Goal: Information Seeking & Learning: Find specific page/section

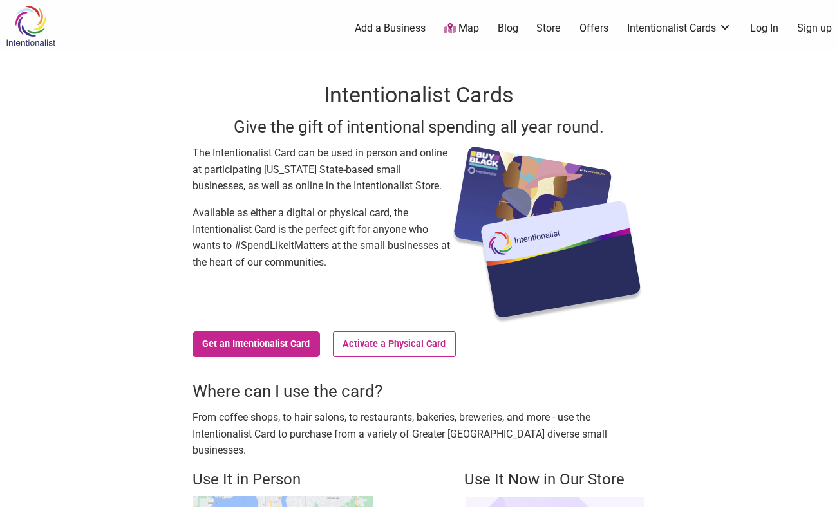
click at [446, 28] on icon at bounding box center [450, 28] width 12 height 10
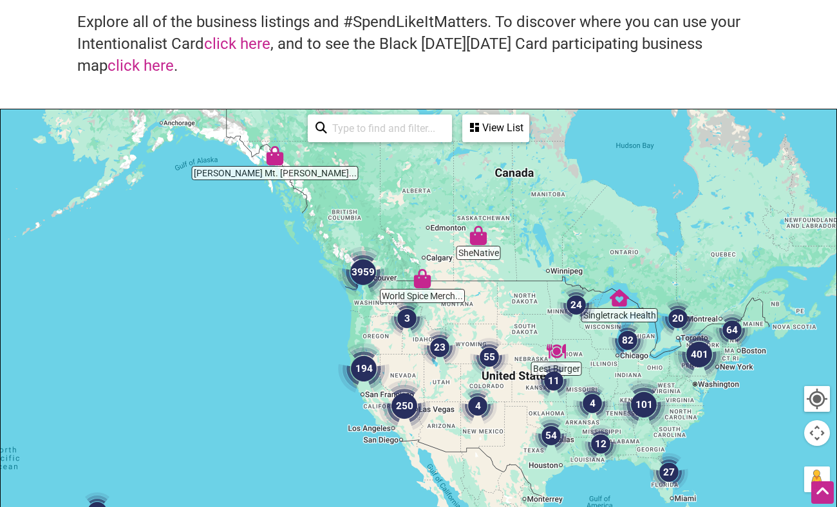
scroll to position [131, 0]
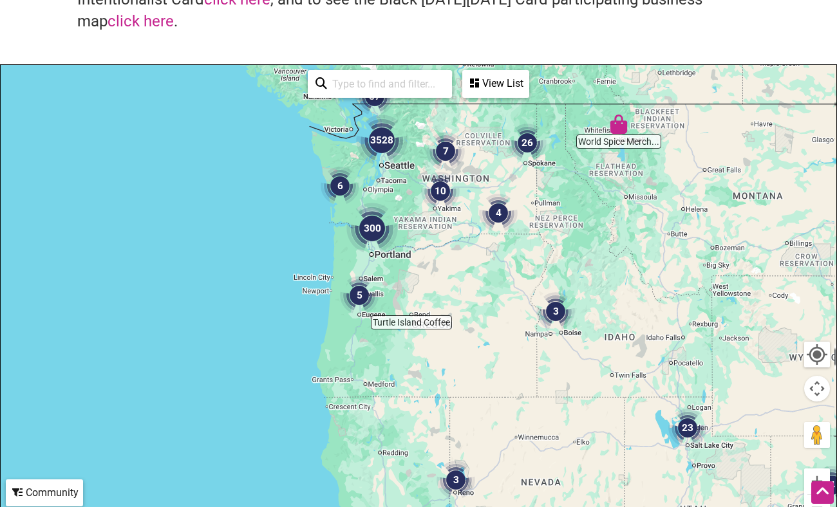
drag, startPoint x: 394, startPoint y: 218, endPoint x: 390, endPoint y: 294, distance: 76.1
click at [390, 294] on div at bounding box center [419, 315] width 836 height 501
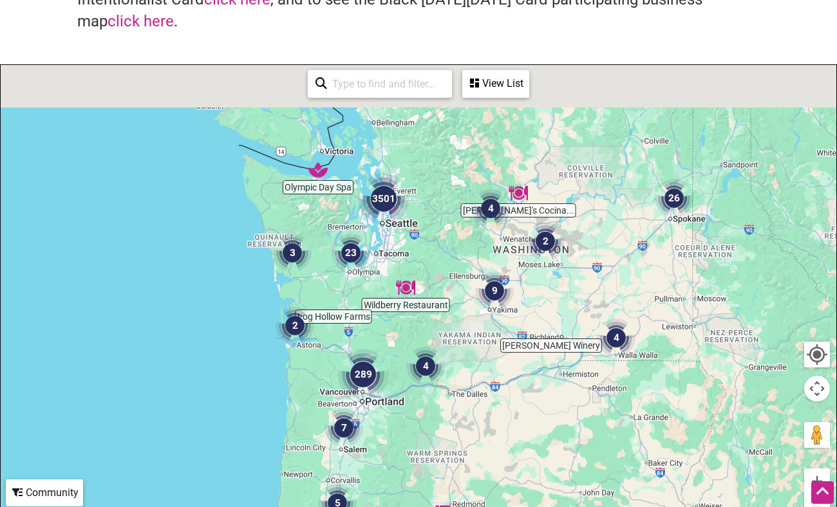
drag, startPoint x: 397, startPoint y: 158, endPoint x: 393, endPoint y: 277, distance: 118.5
click at [393, 277] on div at bounding box center [419, 315] width 836 height 501
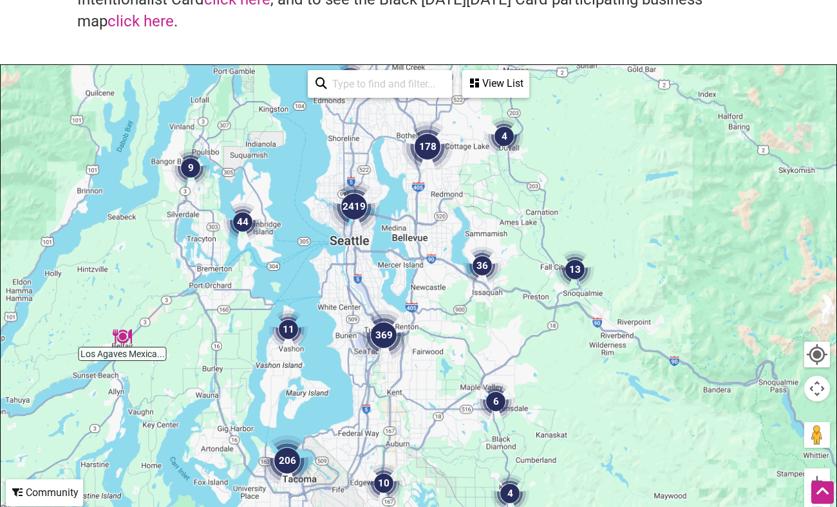
drag, startPoint x: 378, startPoint y: 234, endPoint x: 398, endPoint y: 337, distance: 104.3
click at [398, 337] on div at bounding box center [419, 315] width 836 height 501
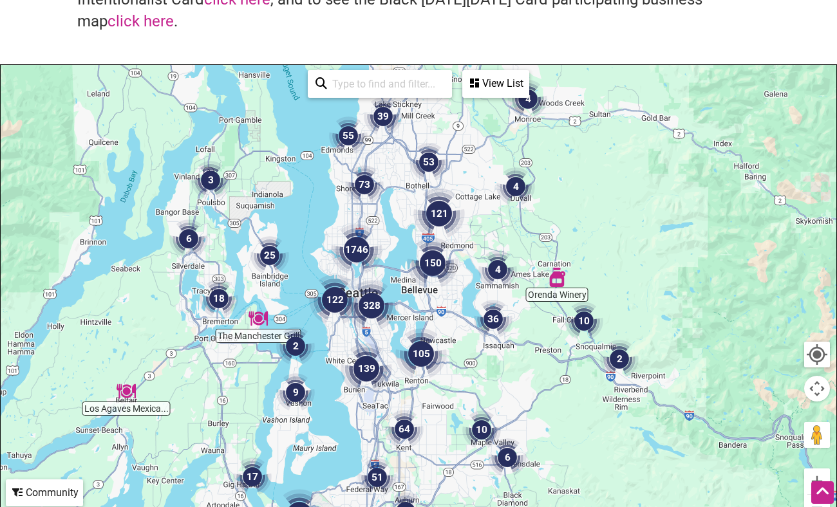
click at [381, 254] on img "1746" at bounding box center [357, 250] width 52 height 52
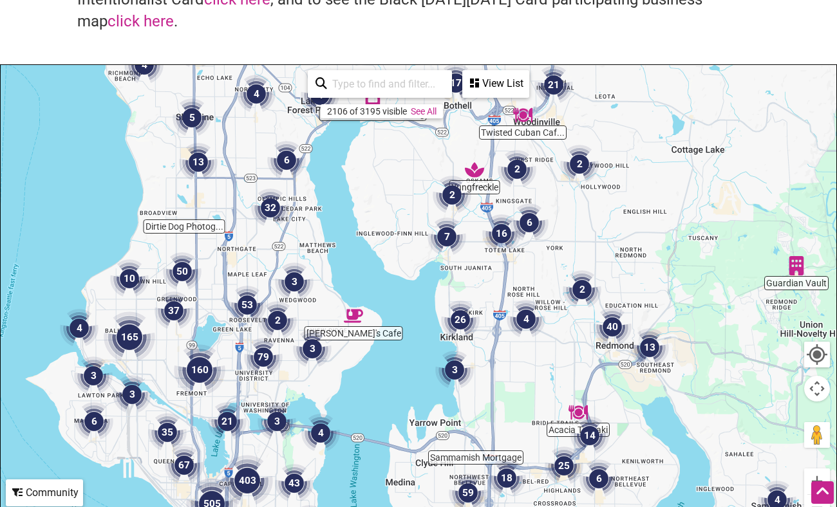
drag, startPoint x: 403, startPoint y: 245, endPoint x: 323, endPoint y: 300, distance: 97.7
click at [418, 232] on div at bounding box center [419, 315] width 836 height 501
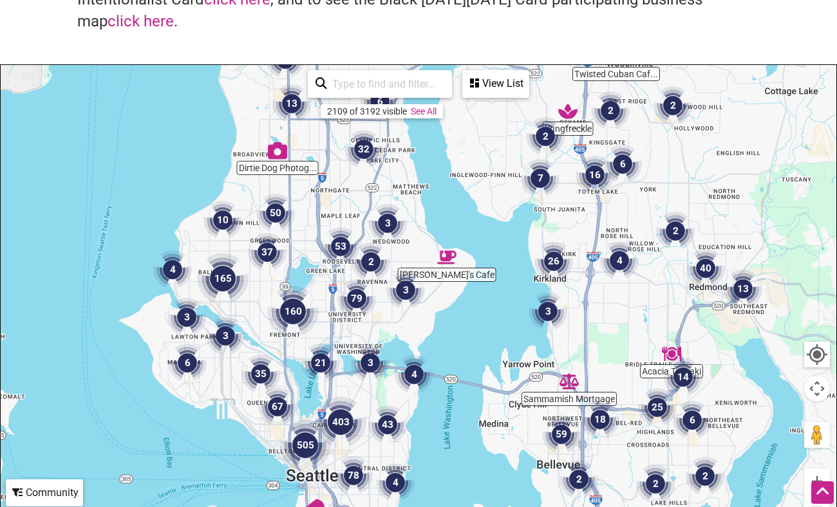
drag, startPoint x: 332, startPoint y: 302, endPoint x: 414, endPoint y: 256, distance: 94.0
click at [414, 256] on div at bounding box center [419, 315] width 836 height 501
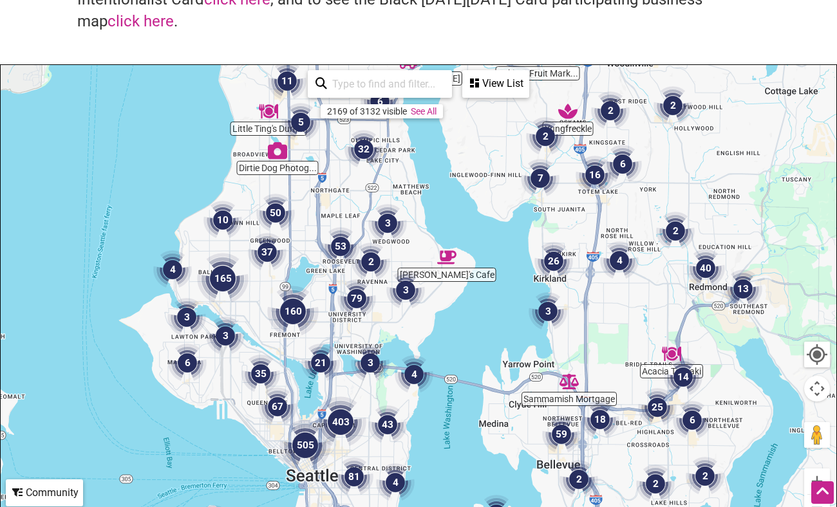
click at [501, 73] on div "View List" at bounding box center [496, 83] width 64 height 24
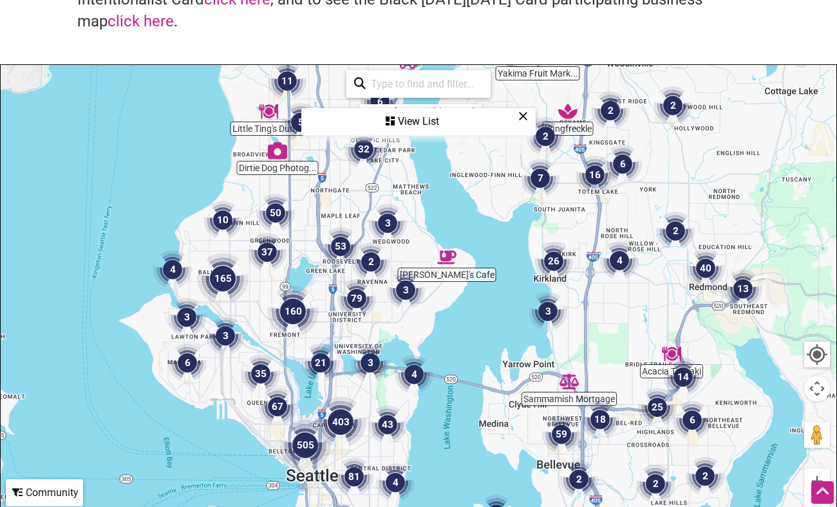
click at [522, 123] on div "View List" at bounding box center [419, 121] width 232 height 24
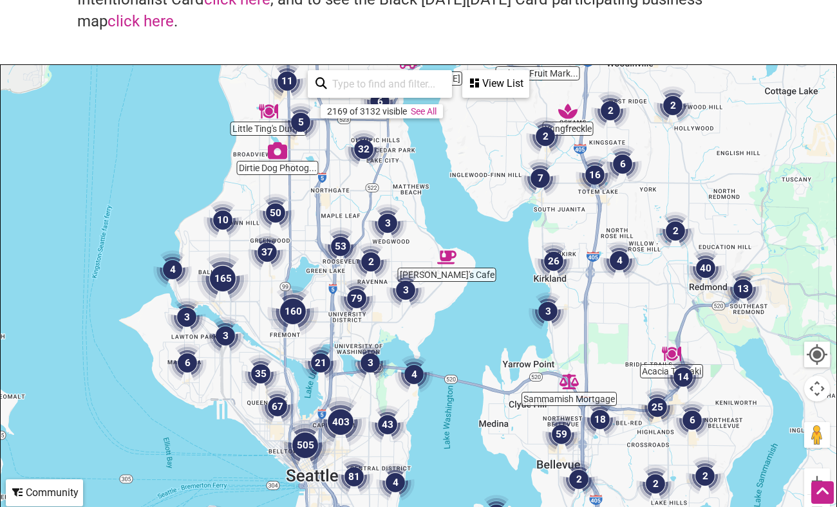
click at [379, 86] on input "search" at bounding box center [385, 83] width 117 height 25
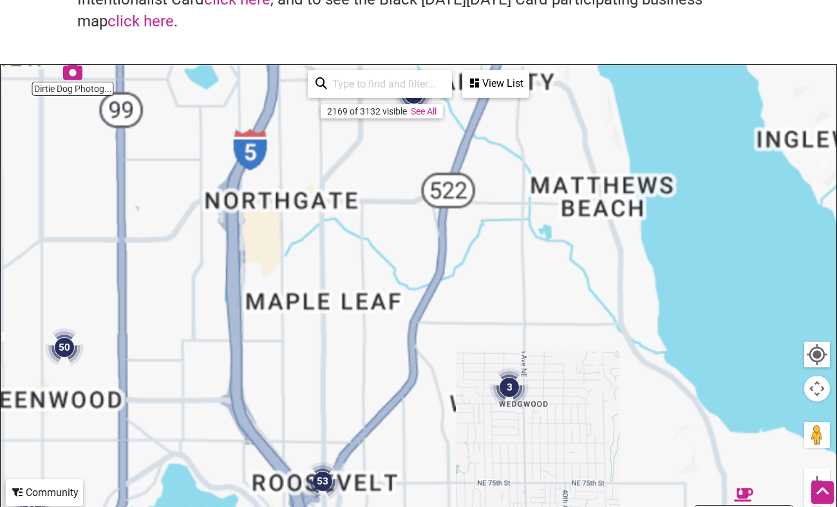
click at [377, 216] on div at bounding box center [419, 315] width 836 height 501
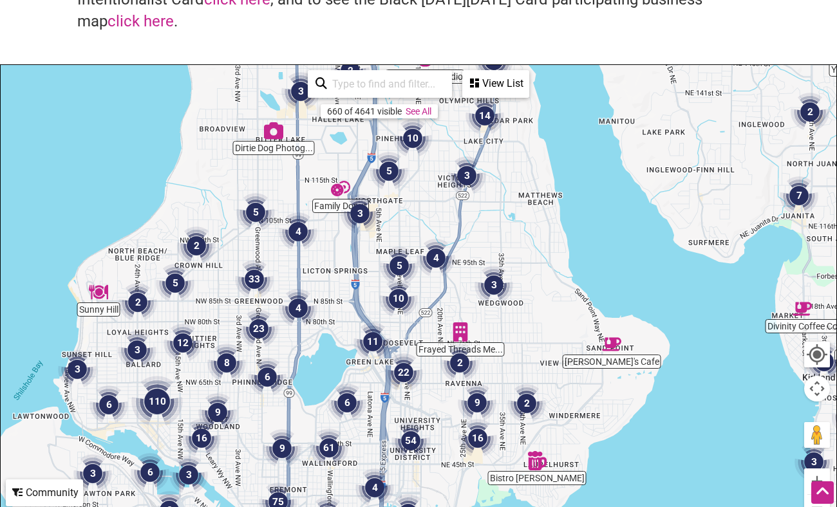
drag, startPoint x: 308, startPoint y: 306, endPoint x: 361, endPoint y: 299, distance: 52.7
click at [361, 299] on div at bounding box center [419, 315] width 836 height 501
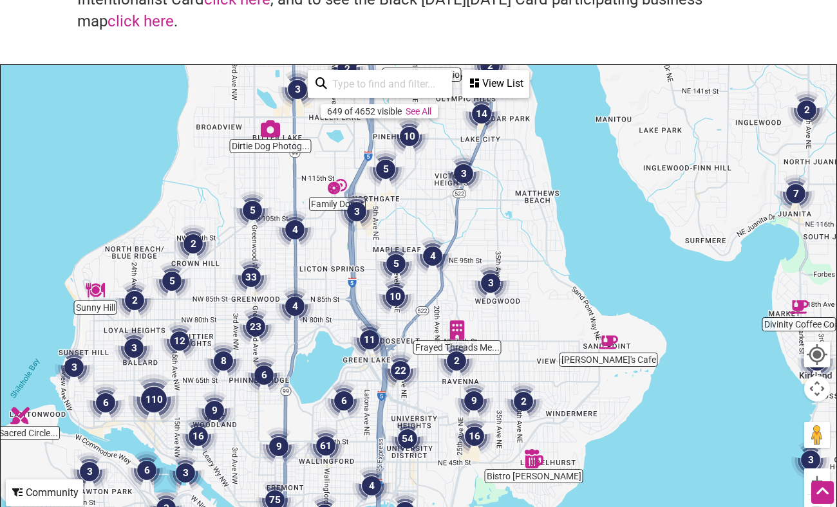
click at [361, 79] on input "search" at bounding box center [385, 83] width 117 height 25
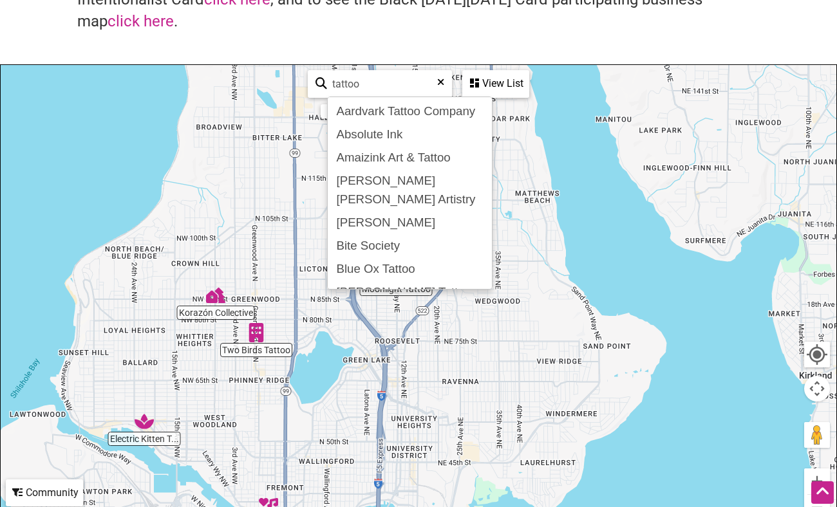
type input "tattoo"
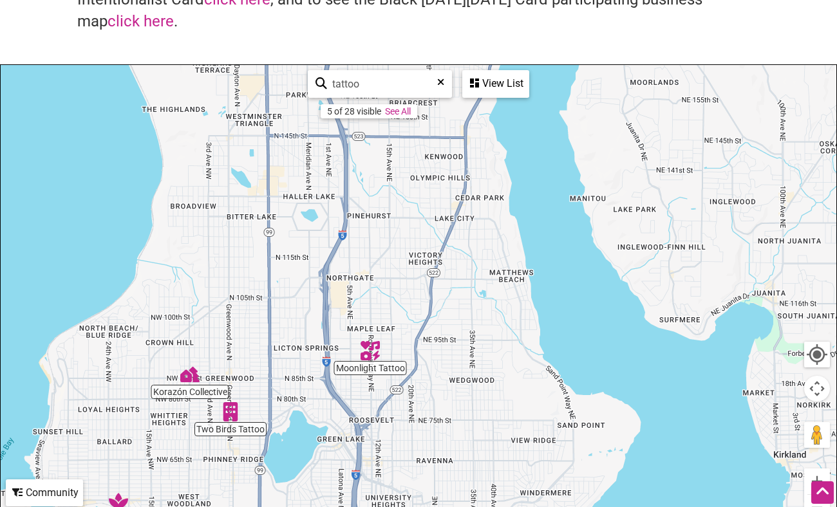
drag, startPoint x: 314, startPoint y: 410, endPoint x: 288, endPoint y: 487, distance: 81.4
click at [288, 487] on div at bounding box center [419, 315] width 836 height 501
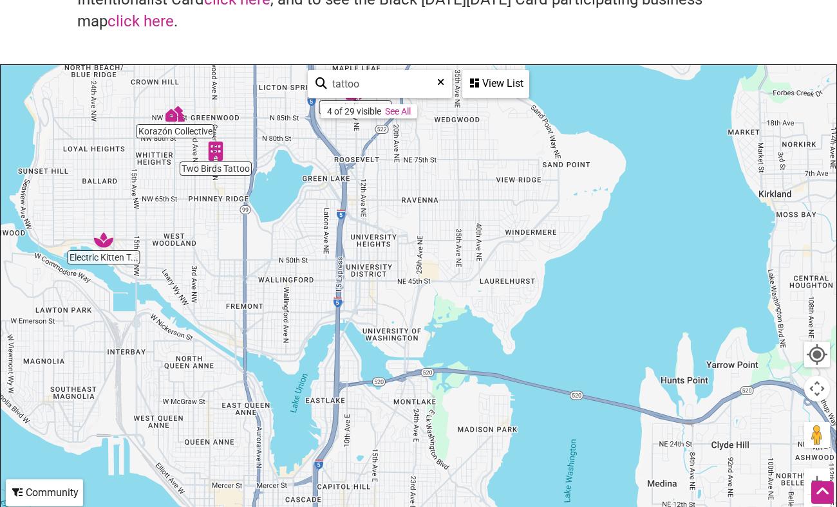
drag, startPoint x: 368, startPoint y: 293, endPoint x: 353, endPoint y: 36, distance: 257.3
click at [353, 36] on div "Intentionalist Business Directory Explore all of the business listings and #Spe…" at bounding box center [418, 244] width 837 height 646
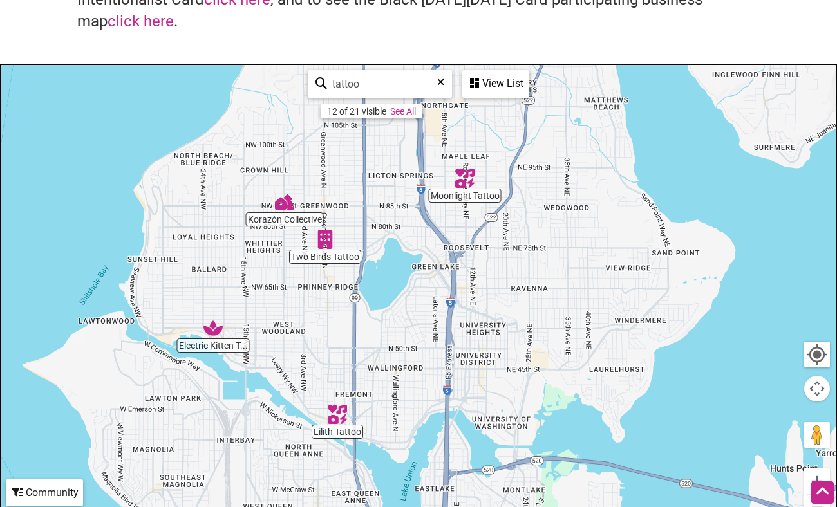
drag, startPoint x: 337, startPoint y: 305, endPoint x: 446, endPoint y: 390, distance: 138.5
click at [446, 390] on div at bounding box center [419, 315] width 836 height 501
click at [328, 245] on img "Two Birds Tattoo" at bounding box center [324, 239] width 19 height 19
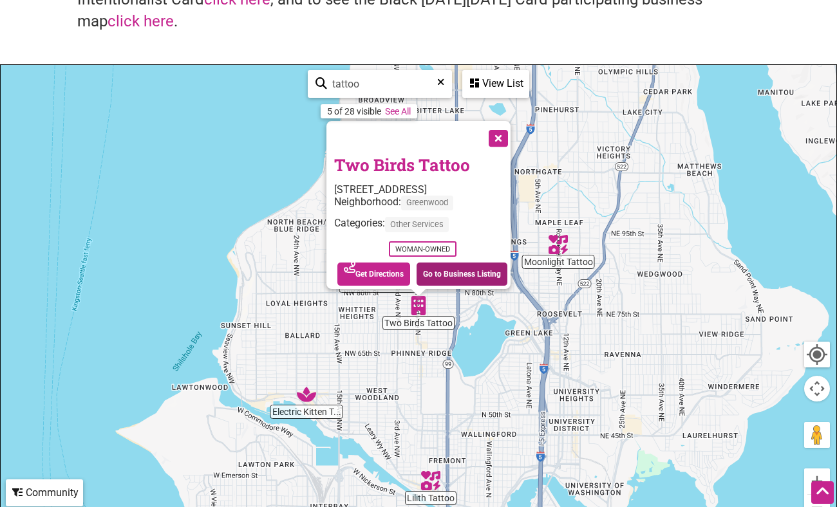
click at [462, 263] on link "Go to Business Listing" at bounding box center [462, 274] width 91 height 23
click at [314, 407] on div "To navigate, press the arrow keys. Two Birds Tattoo 7408 Greenwood Ave N, Seatt…" at bounding box center [419, 315] width 836 height 501
click at [308, 401] on img "Electric Kitten Tattoo" at bounding box center [306, 394] width 19 height 19
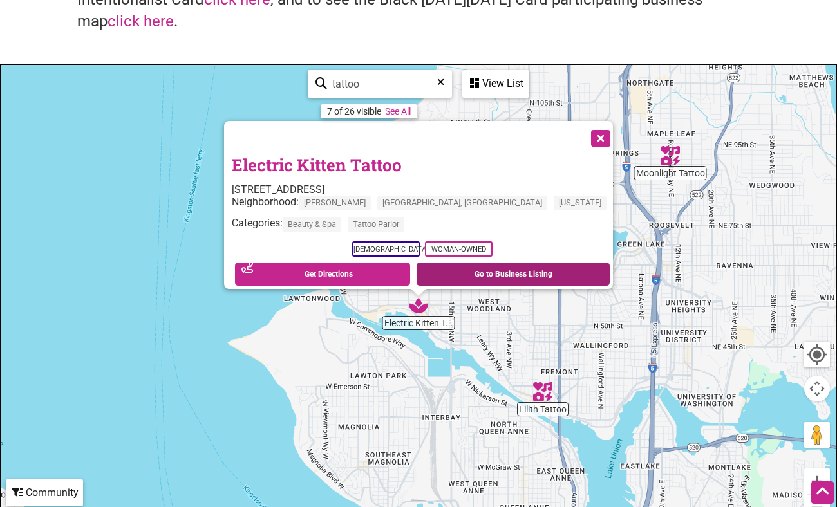
click at [469, 268] on link "Go to Business Listing" at bounding box center [513, 274] width 193 height 23
click at [583, 131] on button "Close" at bounding box center [599, 137] width 32 height 32
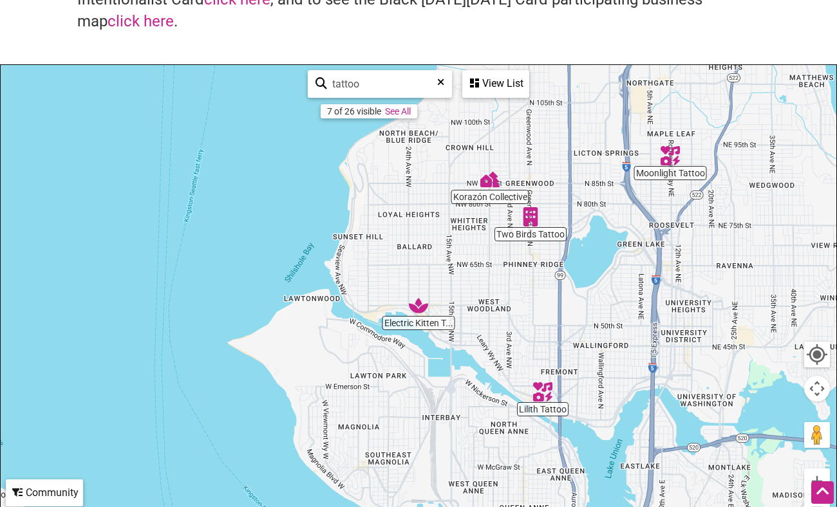
click at [543, 400] on img "Lilith Tattoo" at bounding box center [542, 391] width 19 height 19
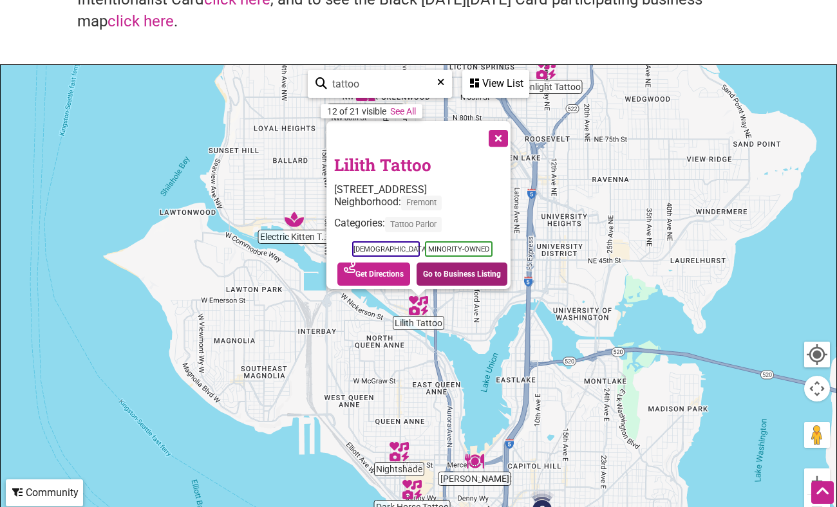
click at [437, 272] on link "Go to Business Listing" at bounding box center [462, 274] width 91 height 23
click at [549, 86] on div "To navigate, press the arrow keys. Lilith Tattoo 513 N 36th St f, Seattle, WA 9…" at bounding box center [419, 315] width 836 height 501
click at [545, 79] on img "Moonlight Tattoo" at bounding box center [545, 69] width 19 height 19
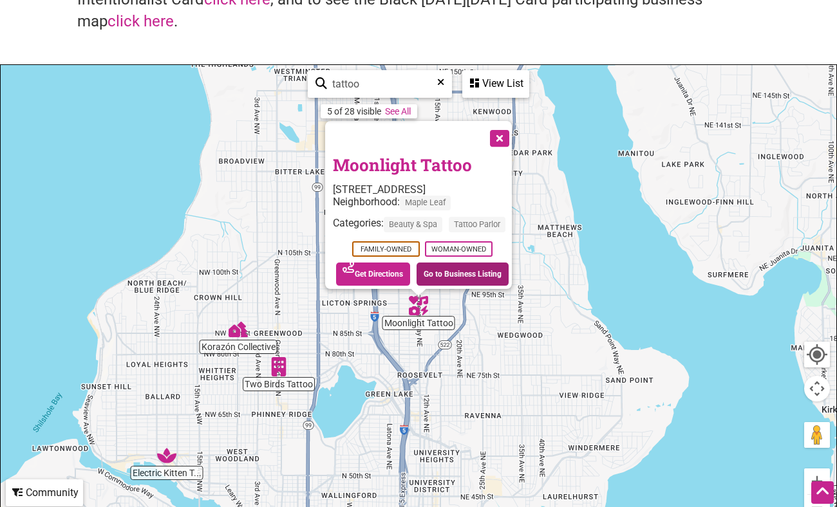
click at [444, 272] on link "Go to Business Listing" at bounding box center [463, 274] width 92 height 23
click at [510, 133] on button "Close" at bounding box center [498, 137] width 32 height 32
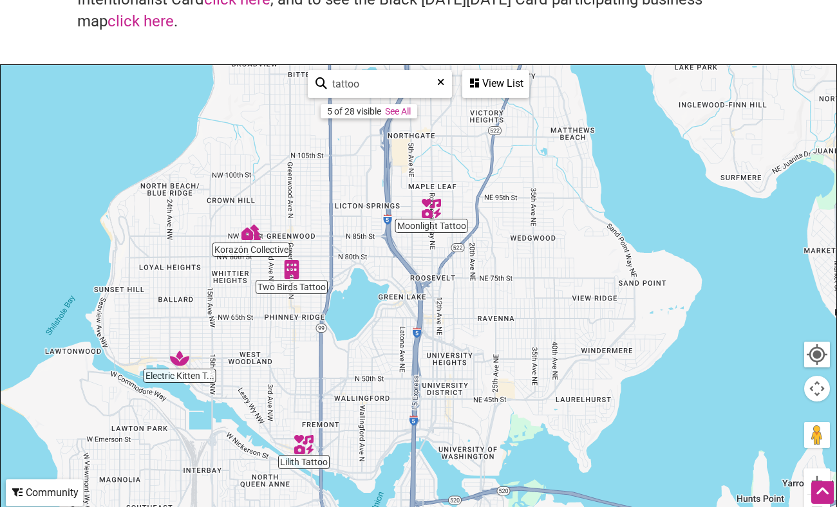
drag, startPoint x: 483, startPoint y: 318, endPoint x: 496, endPoint y: 217, distance: 101.9
click at [496, 217] on div "To navigate, press the arrow keys." at bounding box center [419, 315] width 836 height 501
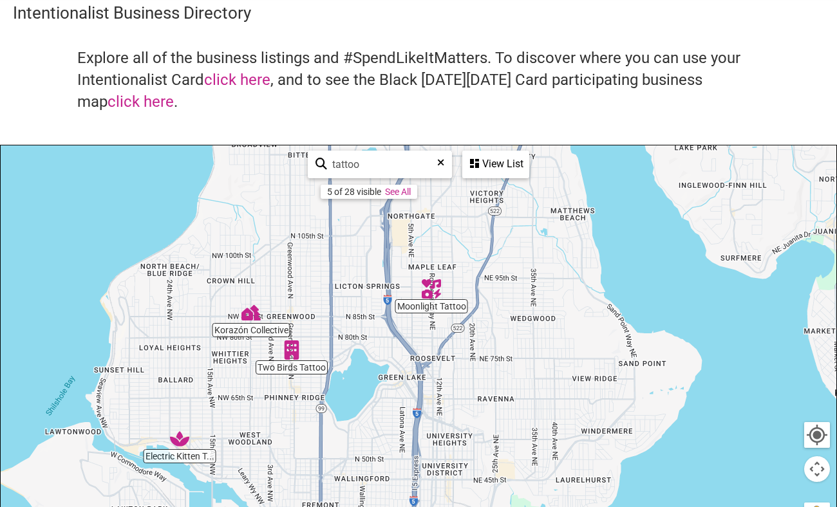
scroll to position [48, 0]
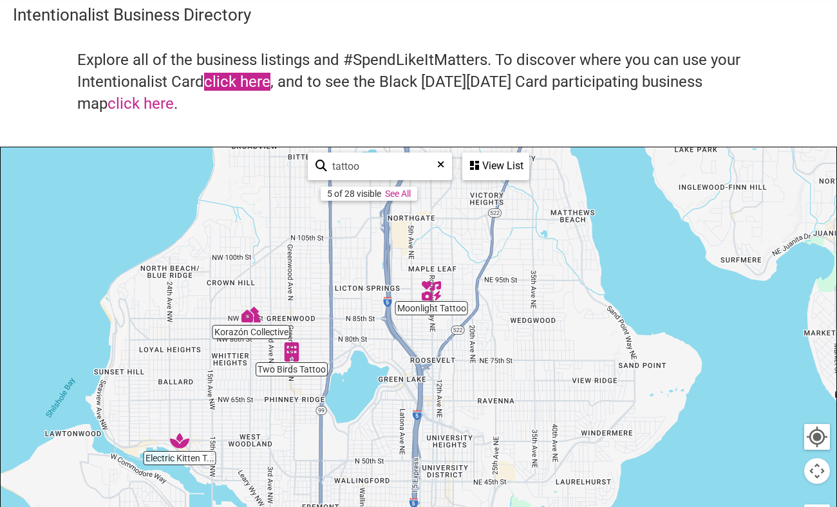
click at [253, 88] on link "click here" at bounding box center [237, 82] width 66 height 18
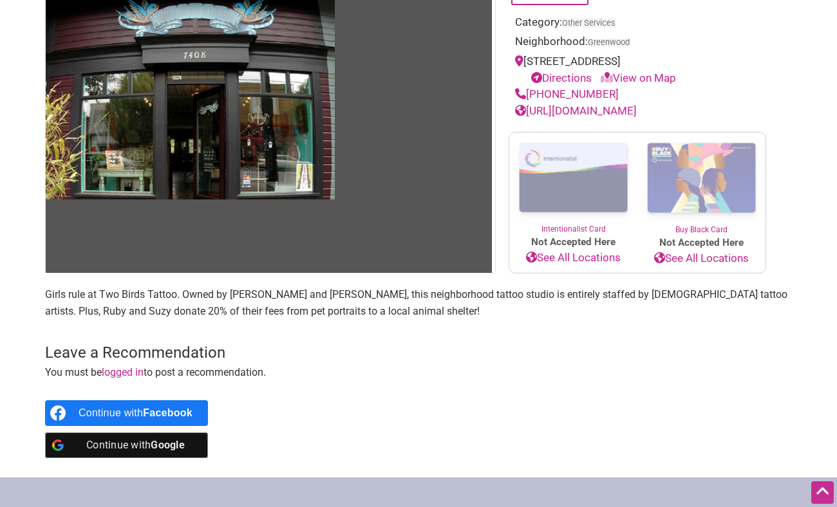
scroll to position [157, 0]
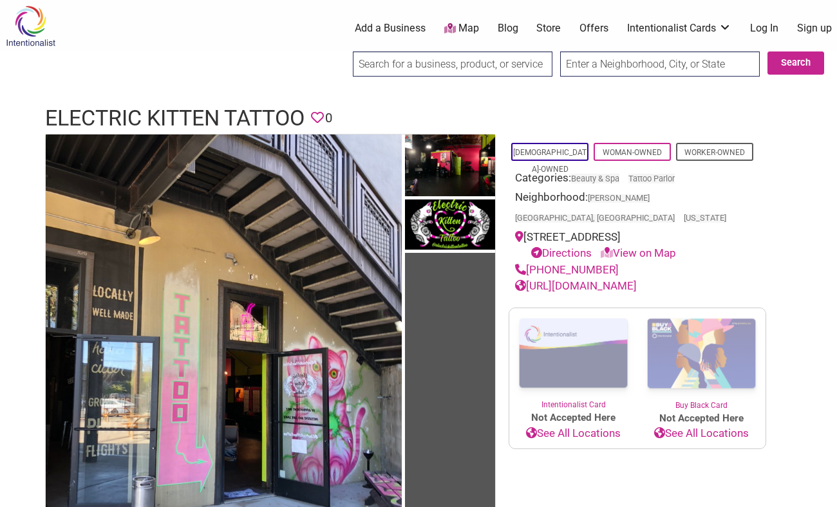
click at [552, 426] on link "See All Locations" at bounding box center [573, 434] width 128 height 17
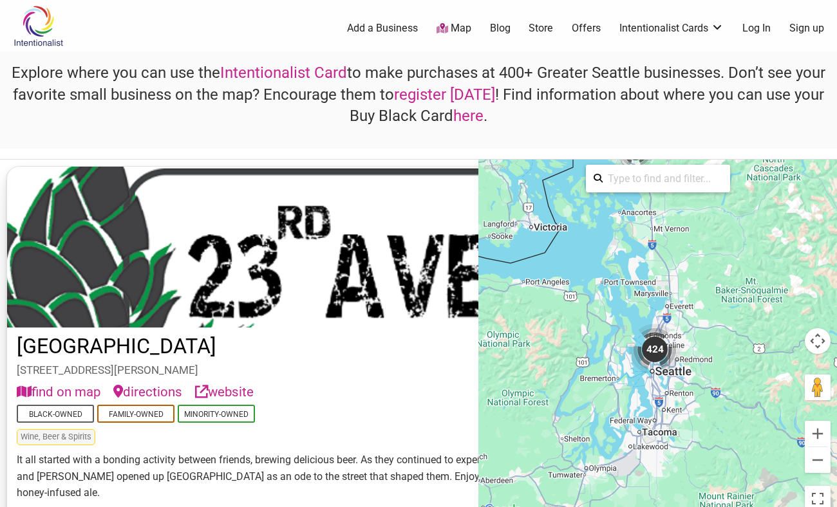
drag, startPoint x: 697, startPoint y: 366, endPoint x: 691, endPoint y: 332, distance: 34.7
click at [691, 332] on div "To activate drag with keyboard, press Alt + Enter. Once in keyboard drag state,…" at bounding box center [657, 339] width 359 height 359
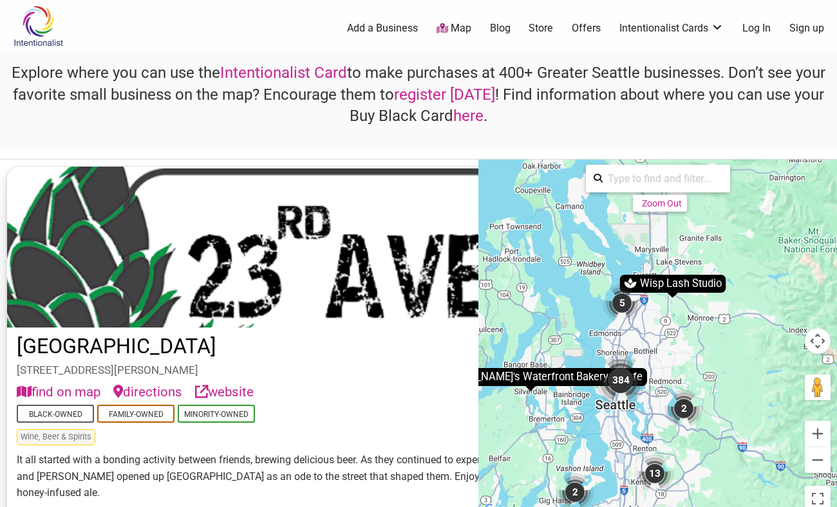
click at [655, 328] on div "To activate drag with keyboard, press Alt + Enter. Once in keyboard drag state,…" at bounding box center [657, 339] width 359 height 359
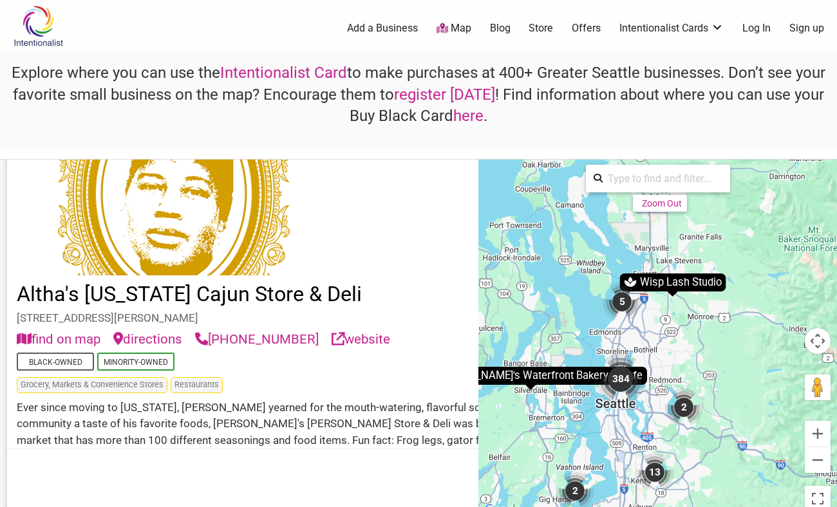
scroll to position [852, 0]
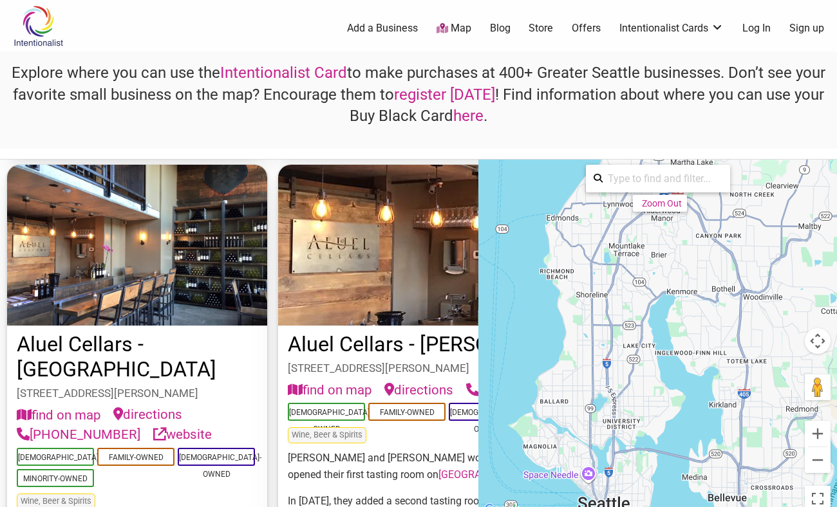
click at [603, 376] on div "To activate drag with keyboard, press Alt + Enter. Once in keyboard drag state,…" at bounding box center [657, 339] width 359 height 359
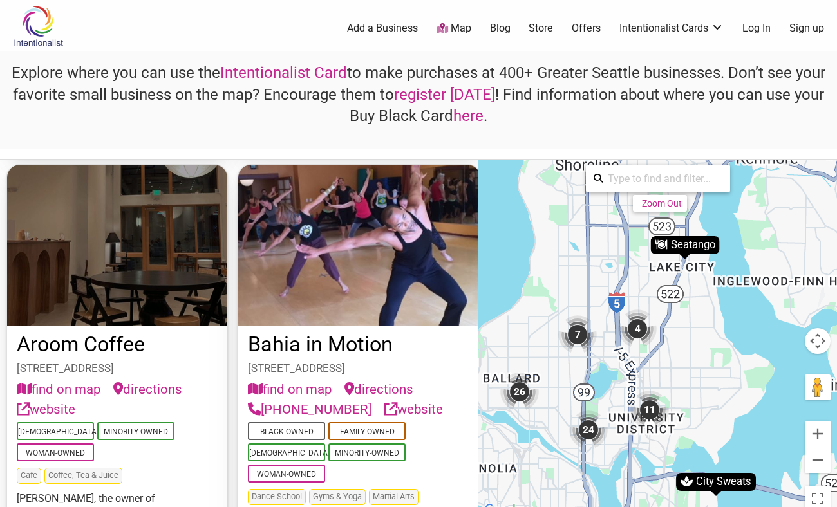
scroll to position [3, 0]
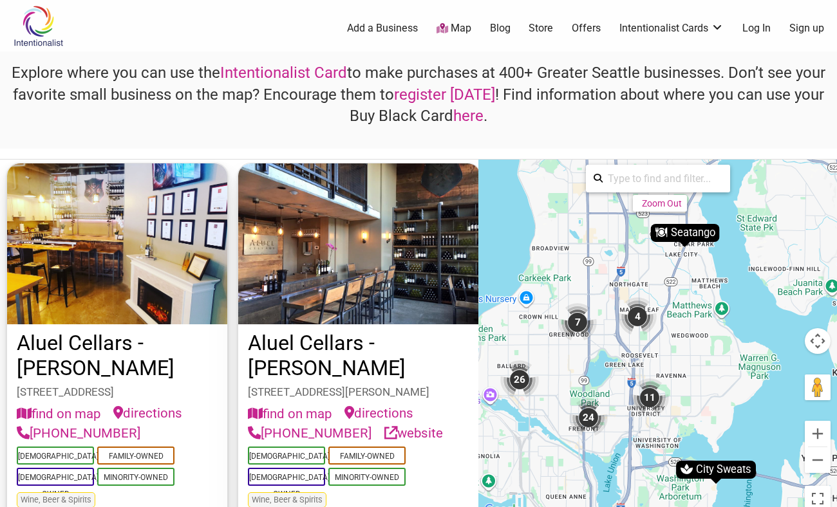
drag, startPoint x: 603, startPoint y: 402, endPoint x: 603, endPoint y: 390, distance: 12.2
click at [603, 390] on div "To navigate, press the arrow keys. To activate drag with keyboard, press Alt + …" at bounding box center [657, 339] width 359 height 359
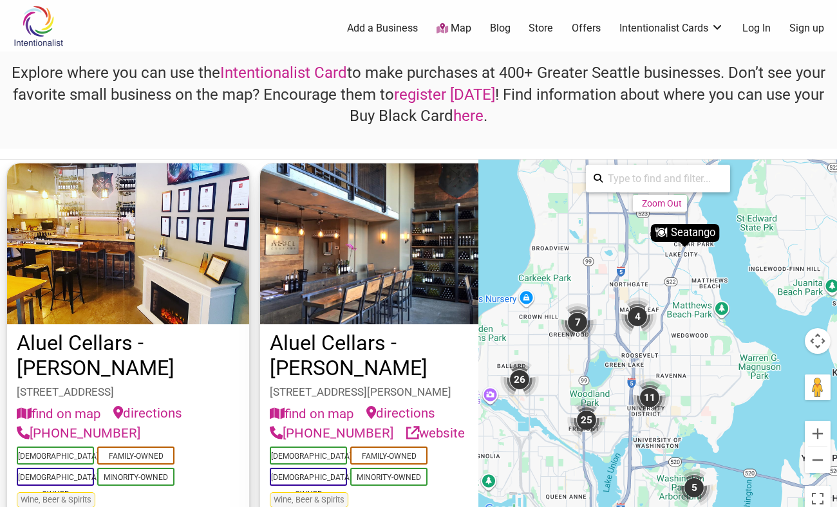
click at [648, 169] on input "search" at bounding box center [663, 178] width 120 height 25
type input "tattoo"
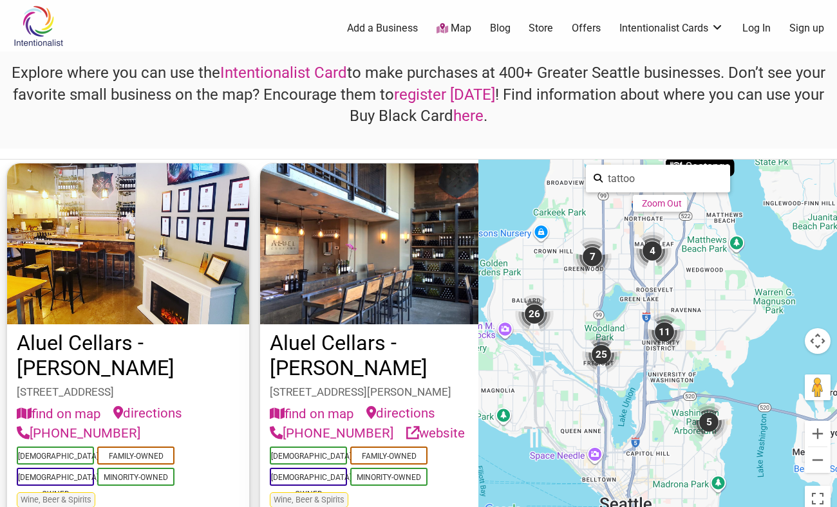
drag, startPoint x: 679, startPoint y: 386, endPoint x: 695, endPoint y: 332, distance: 56.6
click at [695, 332] on div "To activate drag with keyboard, press Alt + Enter. Once in keyboard drag state,…" at bounding box center [657, 339] width 359 height 359
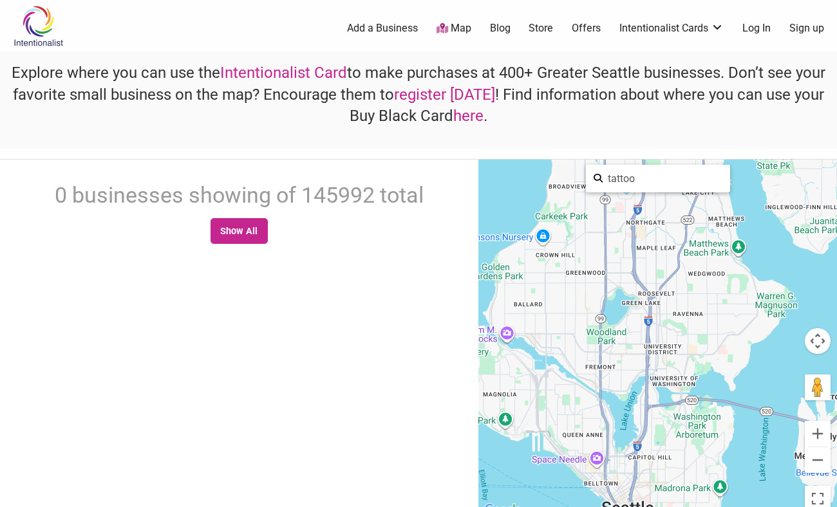
scroll to position [0, 0]
click at [636, 178] on input "tattoo" at bounding box center [663, 178] width 120 height 25
click at [617, 375] on div at bounding box center [657, 339] width 359 height 359
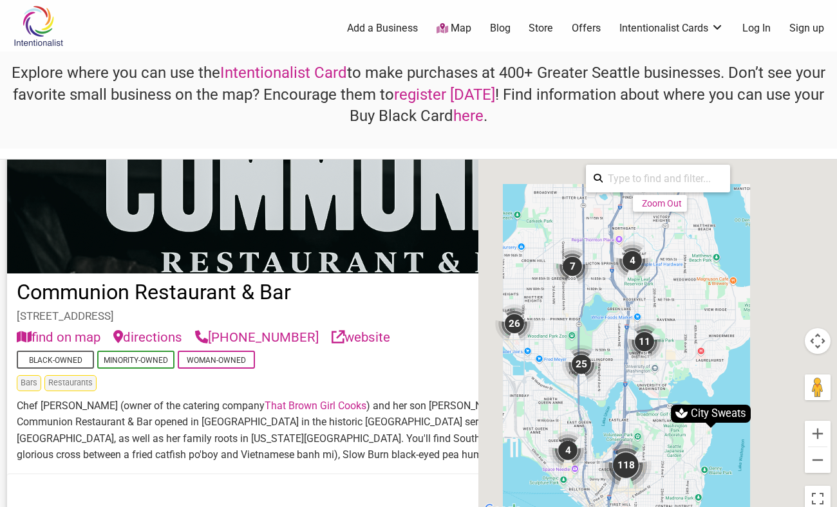
scroll to position [41257, 0]
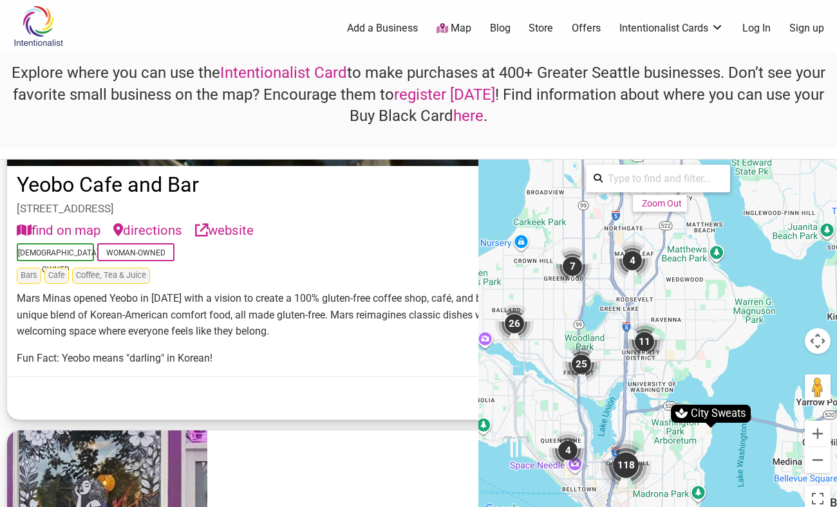
click at [234, 321] on div "23rd Ave Brewery 2313 S Jackson St, Seattle, WA 98144 find on map directions we…" at bounding box center [634, 339] width 1268 height 359
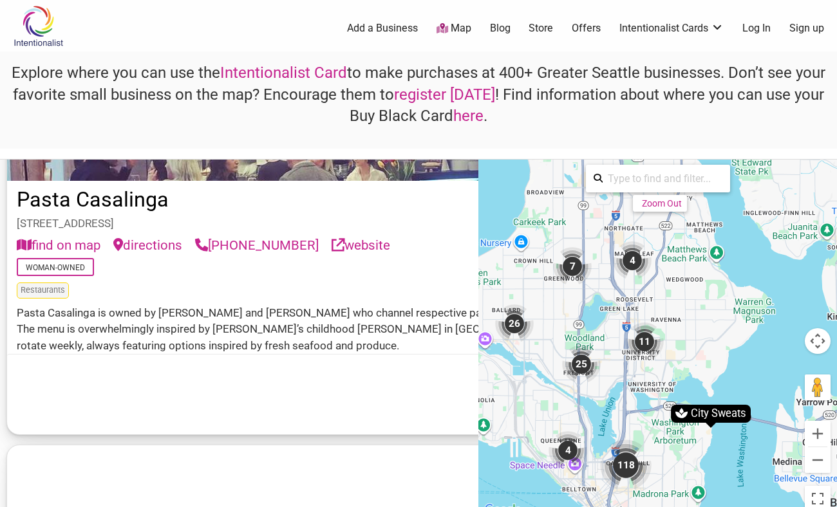
scroll to position [28175, 0]
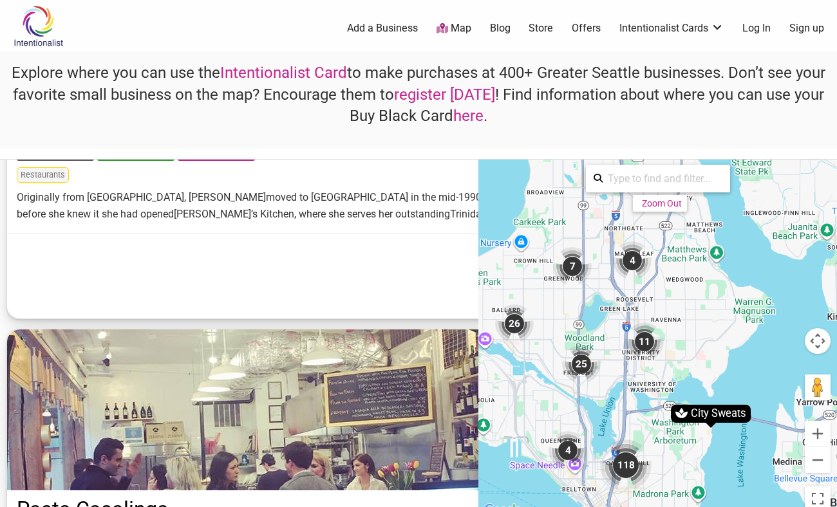
click at [818, 498] on icon at bounding box center [823, 492] width 14 height 16
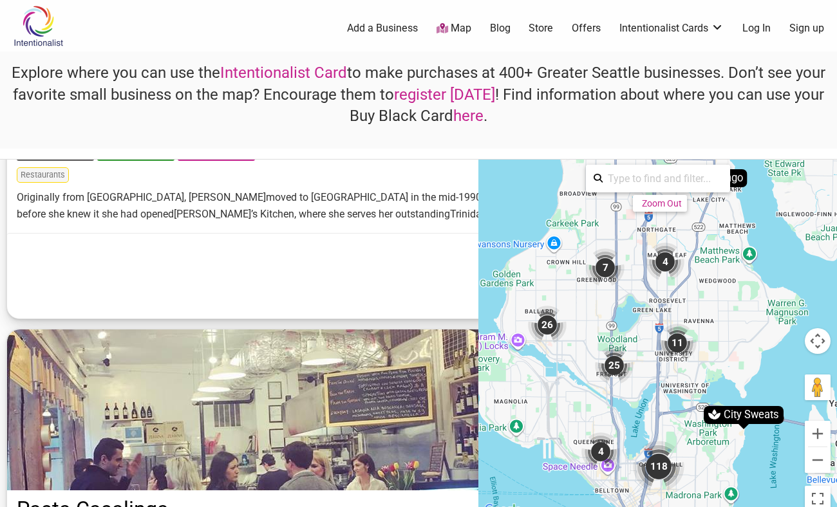
drag, startPoint x: 765, startPoint y: 379, endPoint x: 795, endPoint y: 380, distance: 29.6
click at [795, 380] on div "To activate drag with keyboard, press Alt + Enter. Once in keyboard drag state,…" at bounding box center [657, 339] width 359 height 359
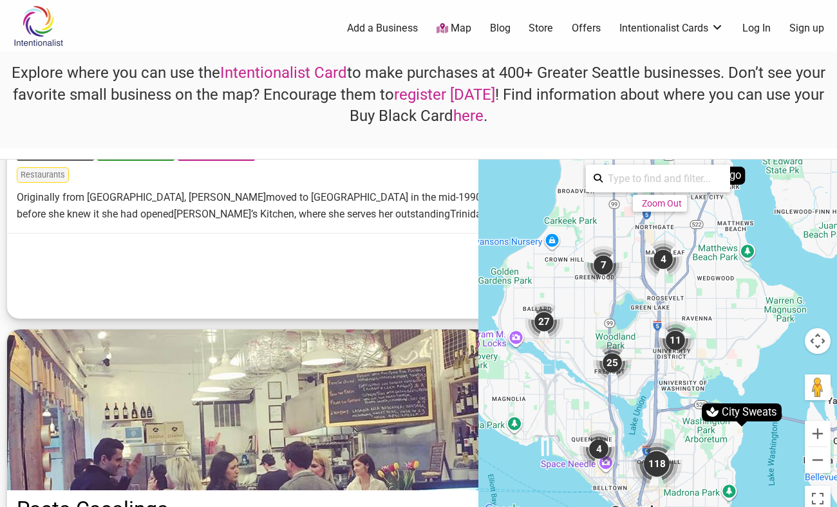
click at [823, 496] on icon at bounding box center [823, 492] width 14 height 16
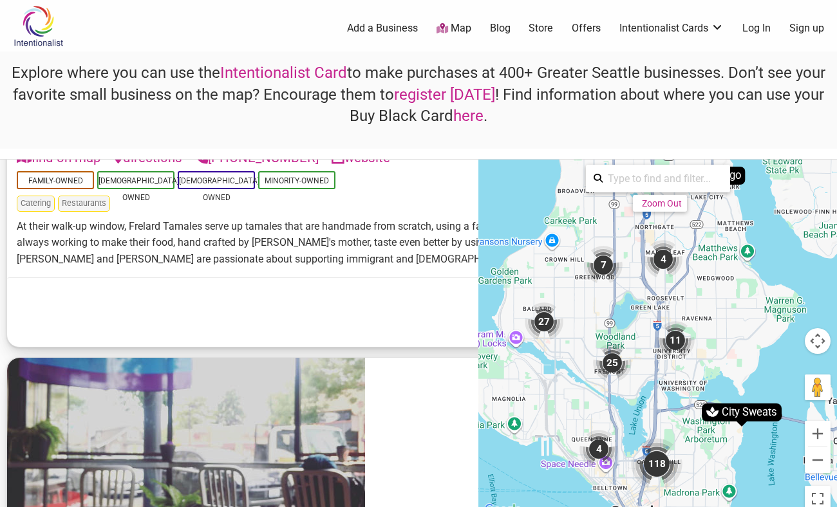
scroll to position [14834, 0]
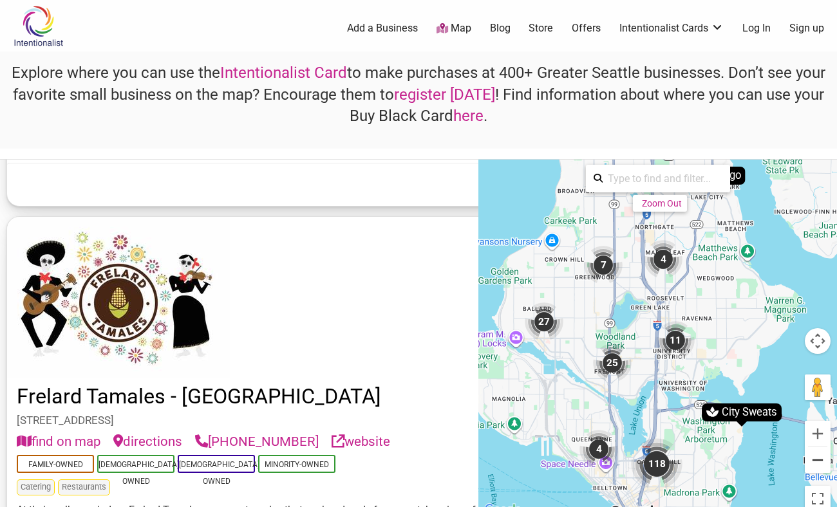
click at [815, 455] on button "Zoom out" at bounding box center [818, 460] width 26 height 26
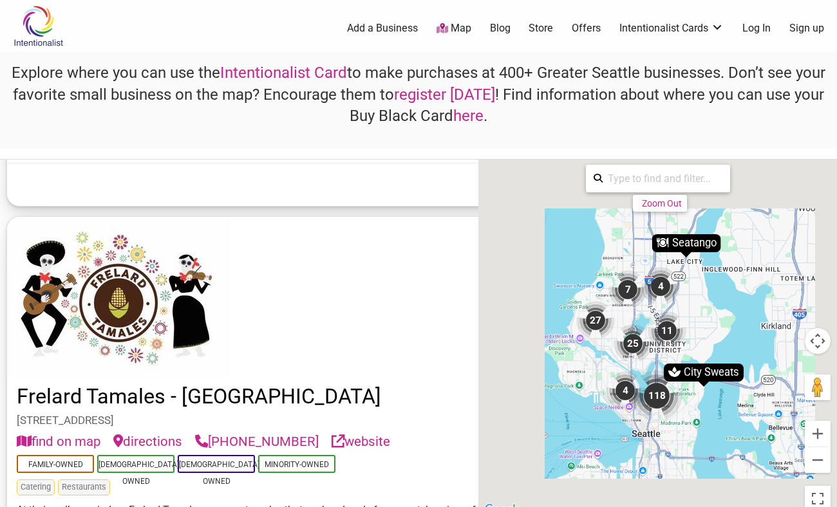
click at [818, 337] on button "Map camera controls" at bounding box center [818, 341] width 26 height 26
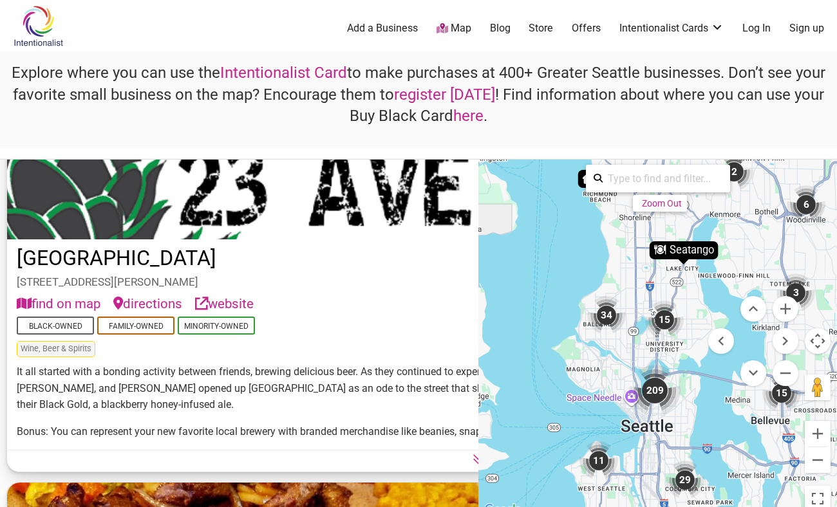
scroll to position [0, 0]
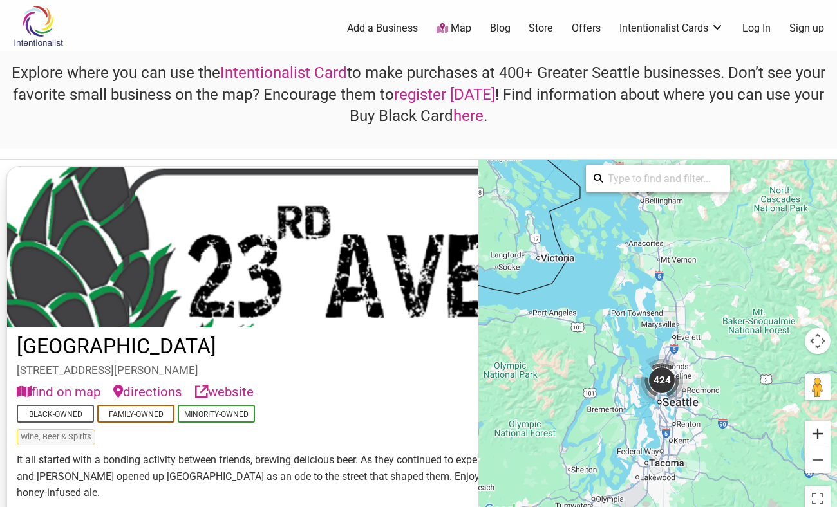
click at [818, 444] on button "Zoom in" at bounding box center [818, 434] width 26 height 26
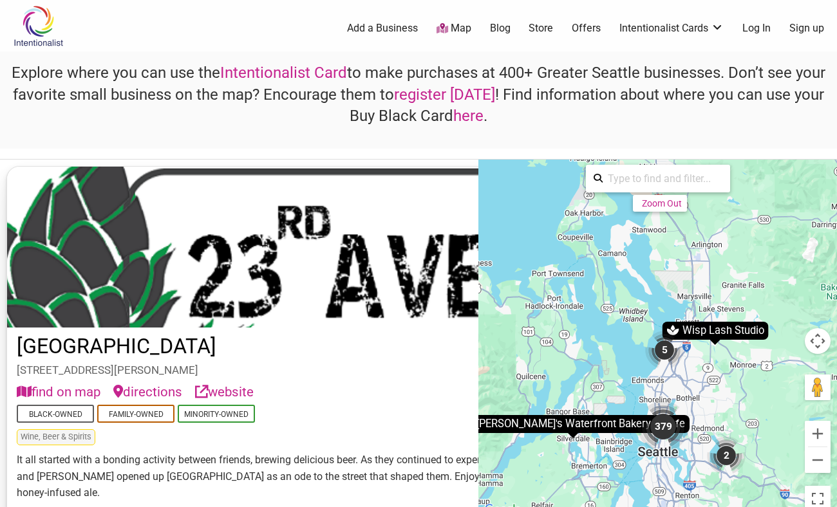
drag, startPoint x: 694, startPoint y: 291, endPoint x: 690, endPoint y: 272, distance: 19.2
click at [690, 272] on div "To activate drag with keyboard, press Alt + Enter. Once in keyboard drag state,…" at bounding box center [657, 339] width 359 height 359
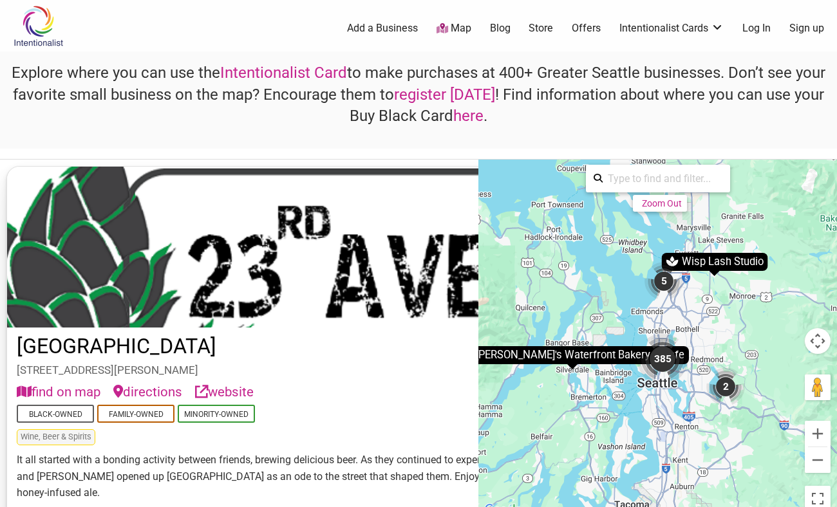
drag, startPoint x: 713, startPoint y: 389, endPoint x: 801, endPoint y: 415, distance: 91.3
click at [714, 329] on div "To activate drag with keyboard, press Alt + Enter. Once in keyboard drag state,…" at bounding box center [657, 339] width 359 height 359
click at [821, 437] on button "Zoom in" at bounding box center [818, 434] width 26 height 26
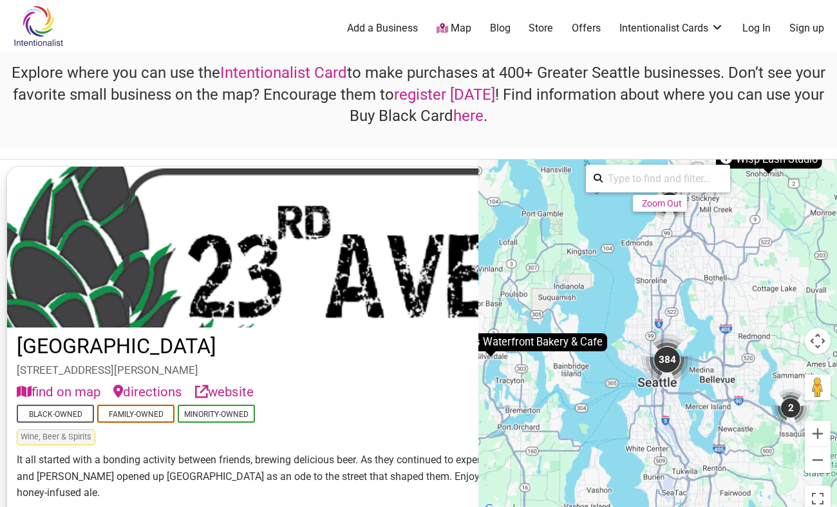
drag, startPoint x: 729, startPoint y: 348, endPoint x: 729, endPoint y: 306, distance: 42.5
click at [729, 306] on div "To activate drag with keyboard, press Alt + Enter. Once in keyboard drag state,…" at bounding box center [657, 339] width 359 height 359
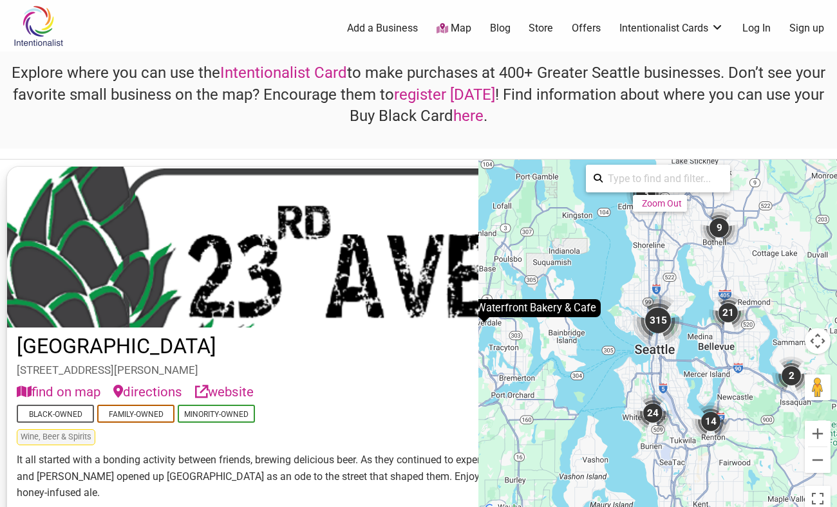
drag, startPoint x: 722, startPoint y: 291, endPoint x: 721, endPoint y: 258, distance: 32.9
click at [721, 258] on div "To activate drag with keyboard, press Alt + Enter. Once in keyboard drag state,…" at bounding box center [657, 339] width 359 height 359
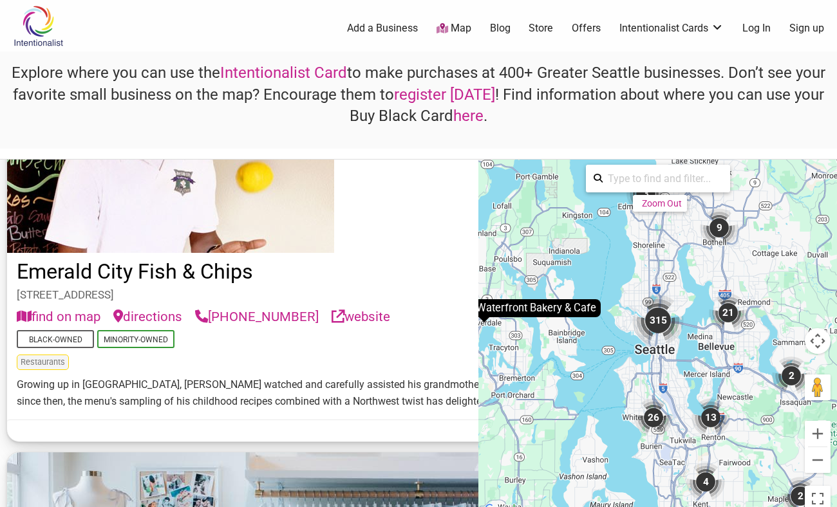
scroll to position [24674, 0]
